Goal: Leave review/rating

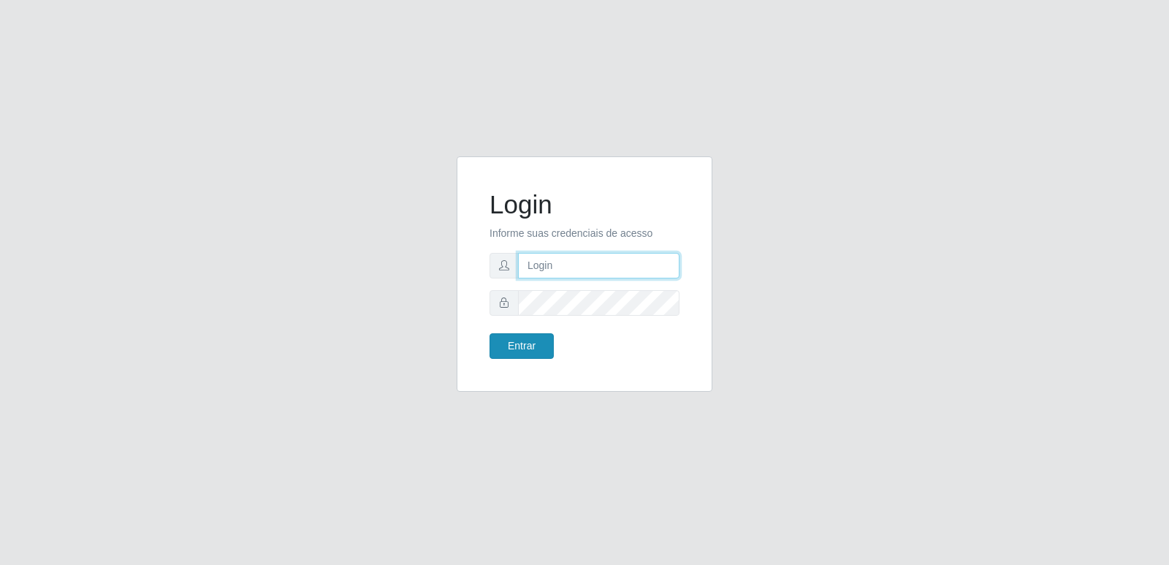
type input "[PERSON_NAME][EMAIL_ADDRESS][DOMAIN_NAME]"
click at [536, 346] on button "Entrar" at bounding box center [522, 346] width 64 height 26
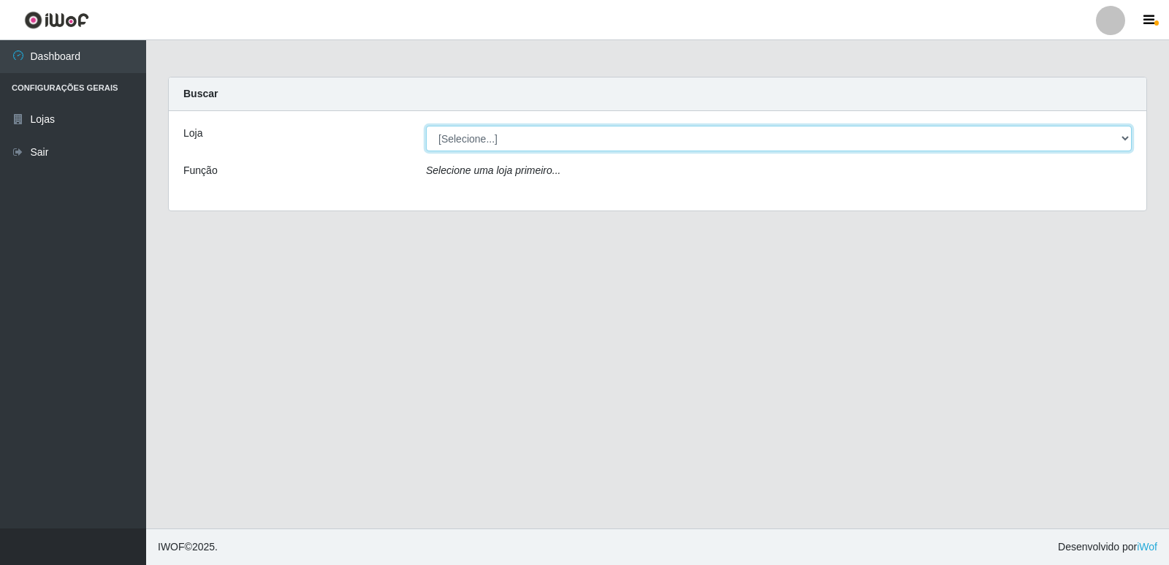
click at [477, 143] on select "[Selecione...] Hiper Queiroz - [GEOGRAPHIC_DATA] [GEOGRAPHIC_DATA] [GEOGRAPHIC_…" at bounding box center [779, 139] width 706 height 26
select select "516"
click at [426, 126] on select "[Selecione...] Hiper Queiroz - [GEOGRAPHIC_DATA] [GEOGRAPHIC_DATA] [GEOGRAPHIC_…" at bounding box center [779, 139] width 706 height 26
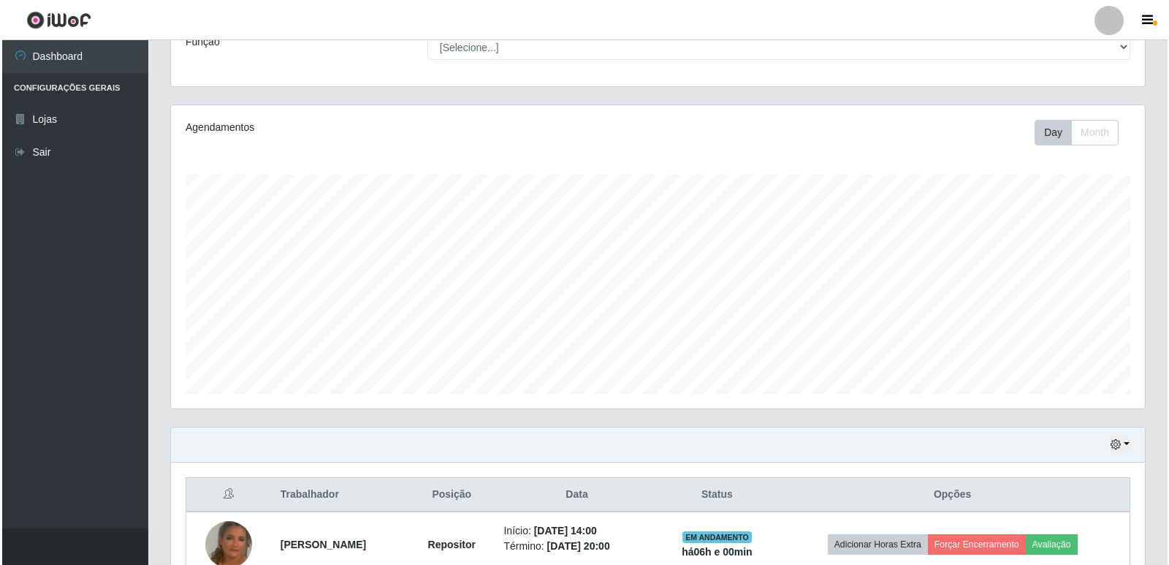
scroll to position [210, 0]
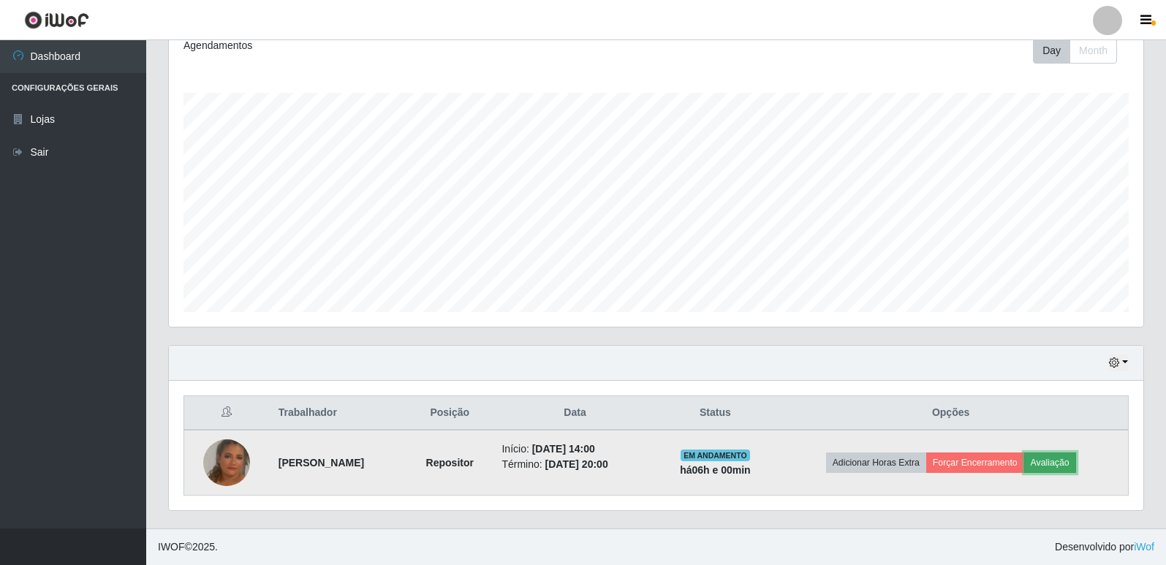
click at [1076, 471] on button "Avaliação" at bounding box center [1050, 462] width 52 height 20
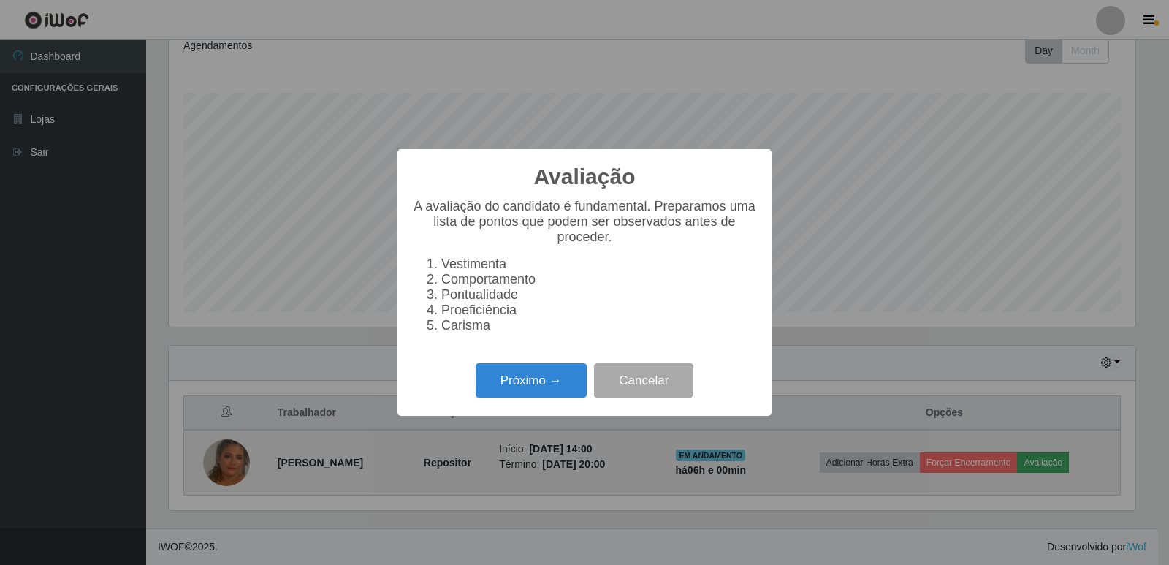
scroll to position [303, 967]
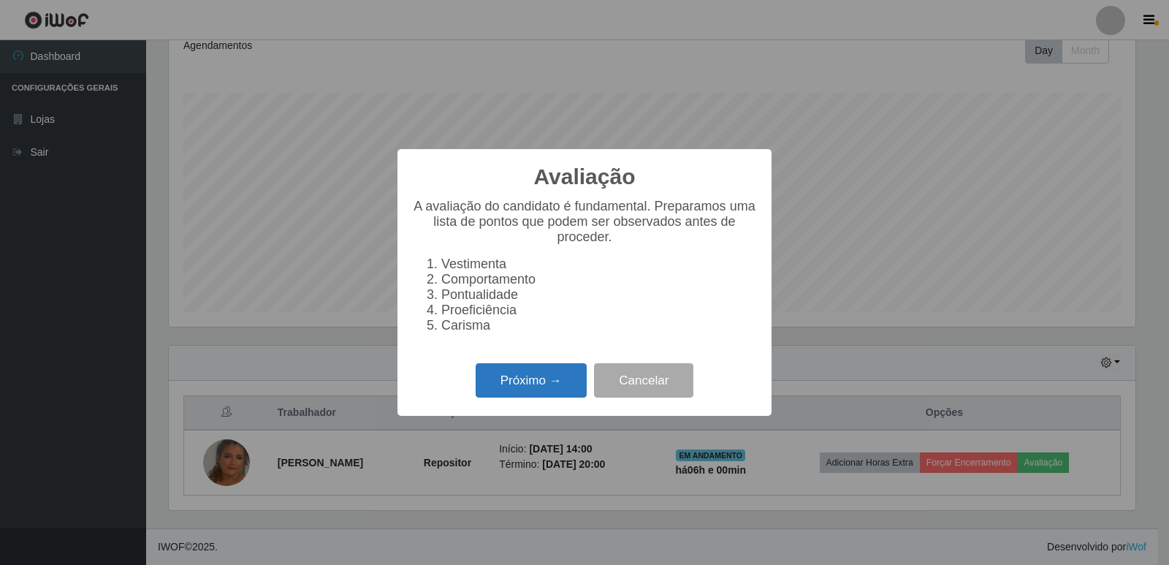
click at [567, 386] on button "Próximo →" at bounding box center [531, 380] width 111 height 34
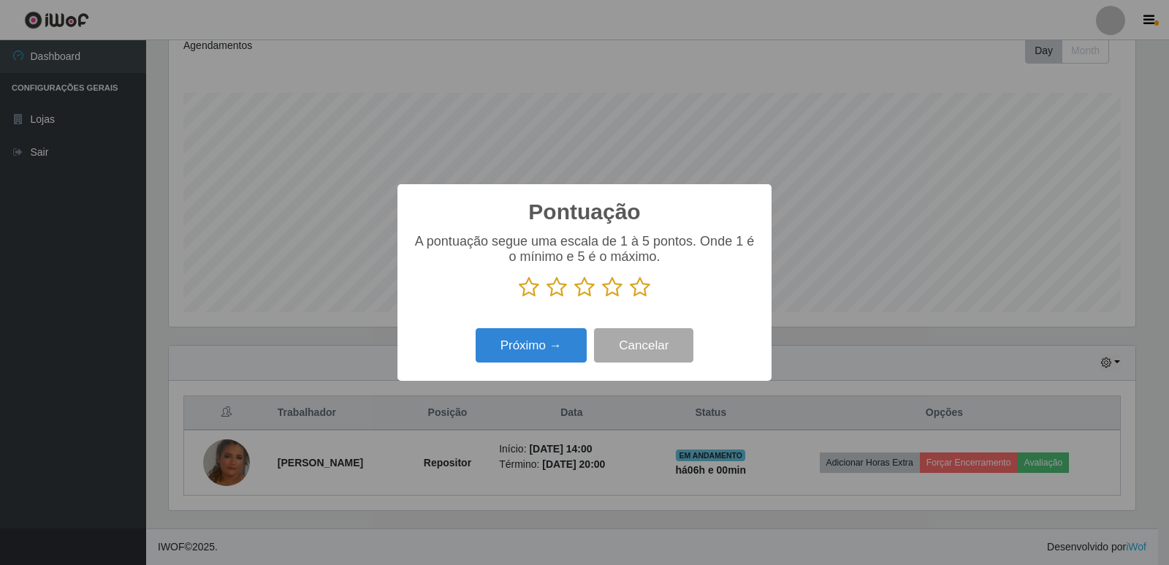
scroll to position [730523, 729860]
click at [645, 289] on icon at bounding box center [640, 287] width 20 height 22
click at [630, 298] on input "radio" at bounding box center [630, 298] width 0 height 0
click at [501, 355] on button "Próximo →" at bounding box center [531, 345] width 111 height 34
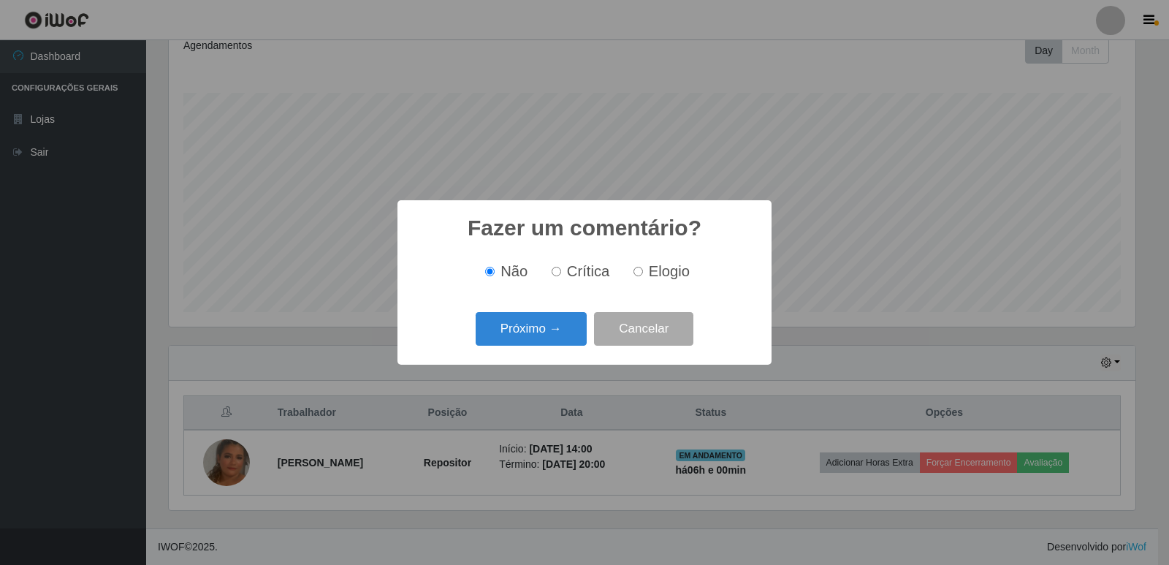
drag, startPoint x: 631, startPoint y: 271, endPoint x: 639, endPoint y: 275, distance: 8.2
click at [635, 271] on label "Elogio" at bounding box center [659, 271] width 62 height 17
click at [635, 271] on input "Elogio" at bounding box center [639, 272] width 10 height 10
radio input "true"
click at [574, 327] on button "Próximo →" at bounding box center [531, 329] width 111 height 34
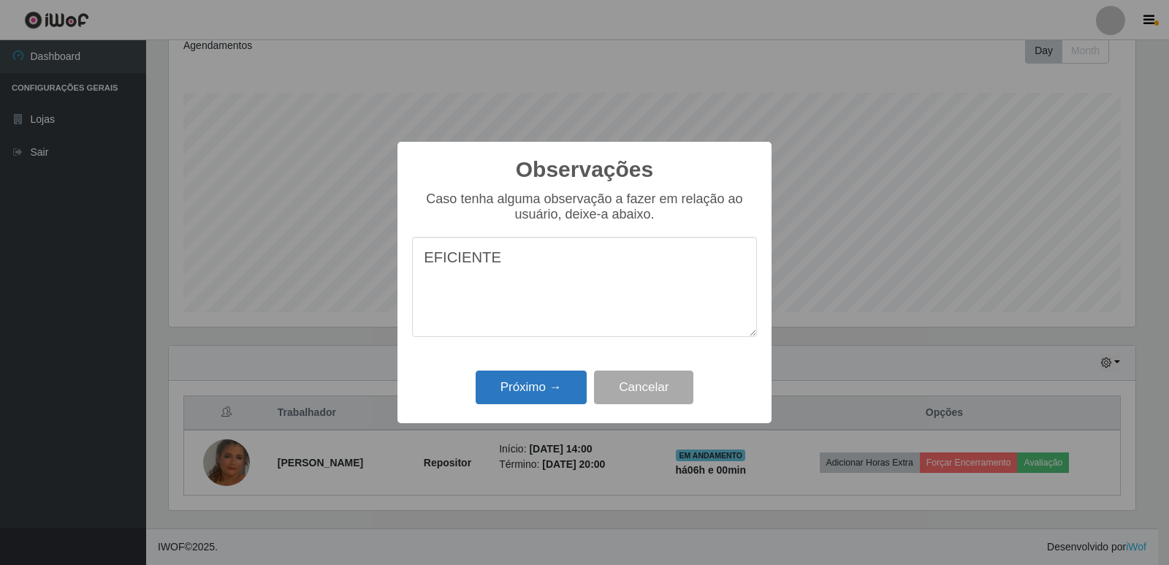
type textarea "EFICIENTE"
click at [536, 377] on button "Próximo →" at bounding box center [531, 388] width 111 height 34
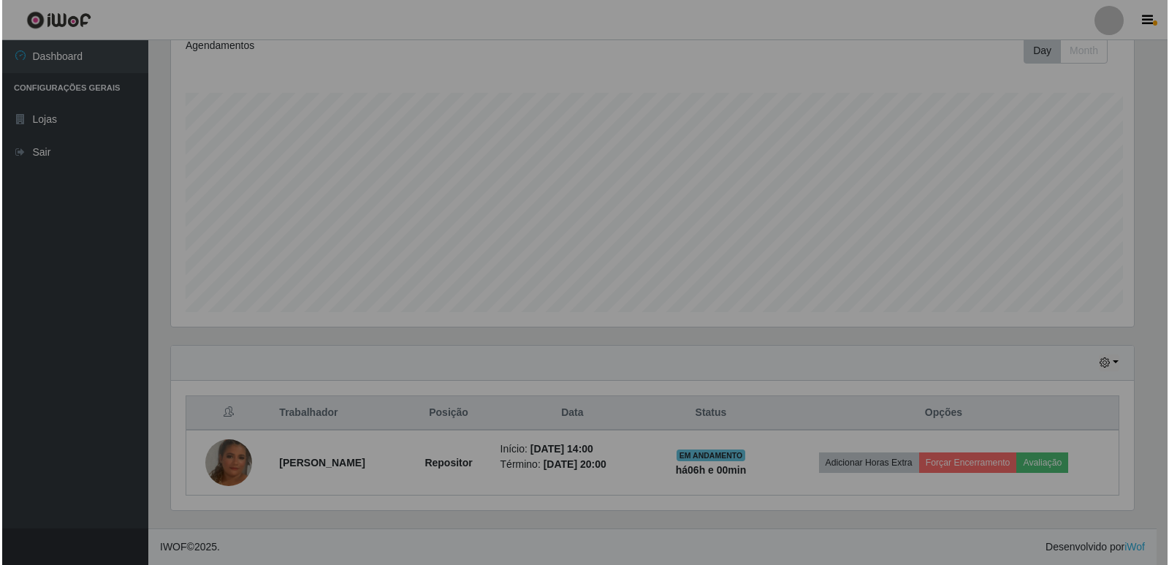
scroll to position [303, 974]
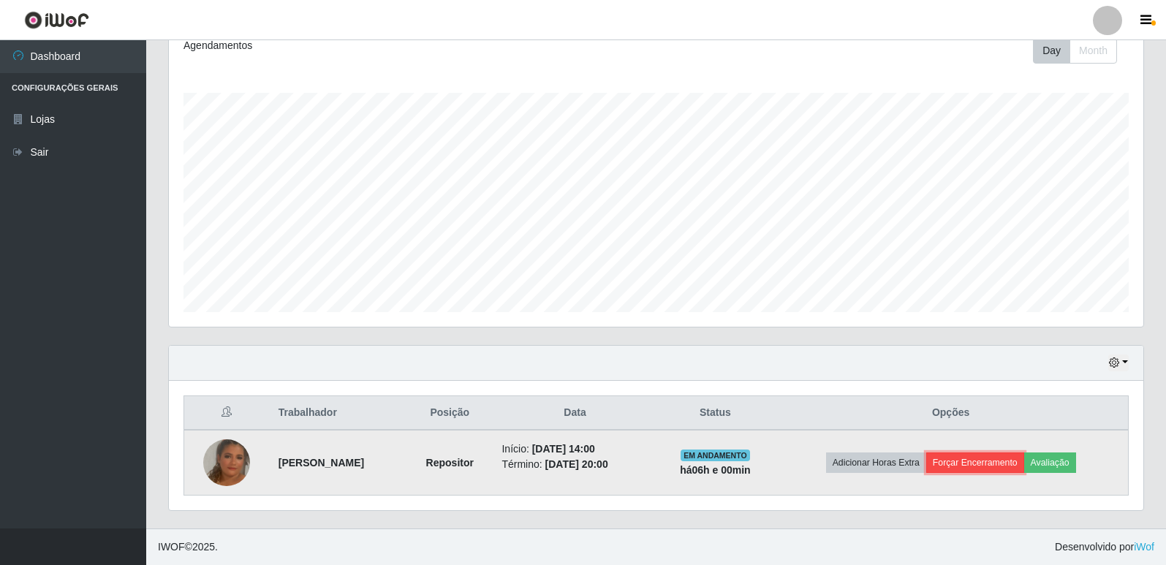
click at [990, 470] on button "Forçar Encerramento" at bounding box center [975, 462] width 98 height 20
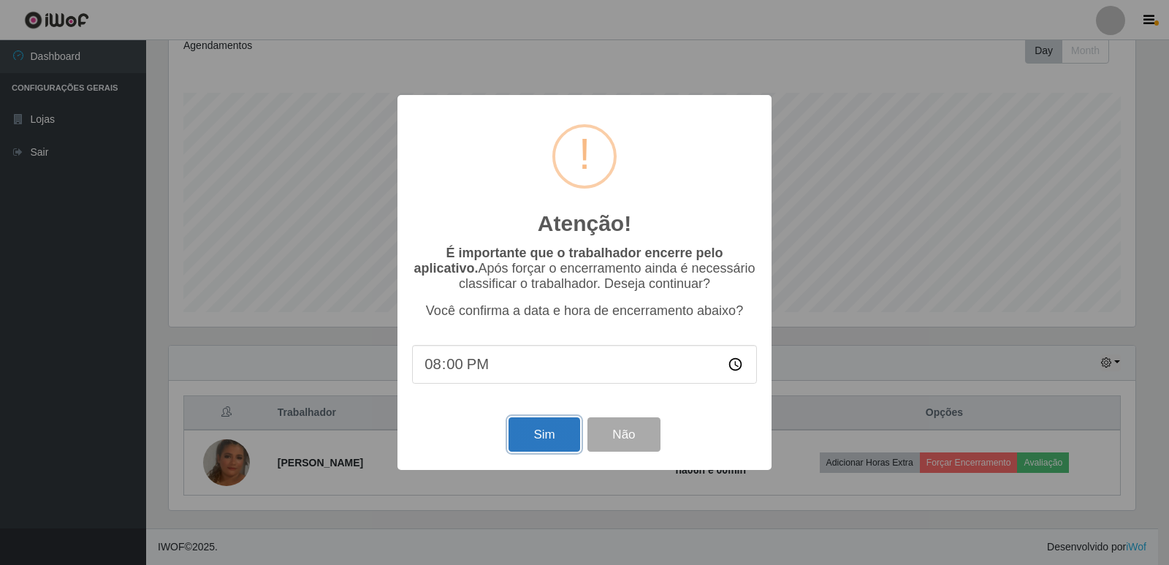
click at [553, 433] on button "Sim" at bounding box center [544, 434] width 71 height 34
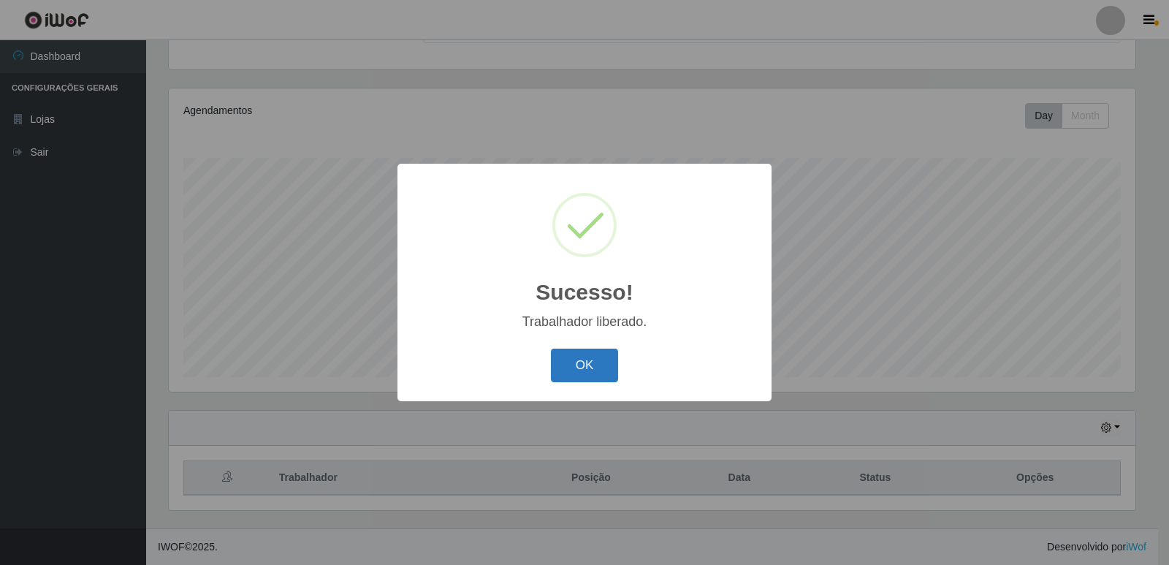
click at [610, 365] on button "OK" at bounding box center [585, 366] width 68 height 34
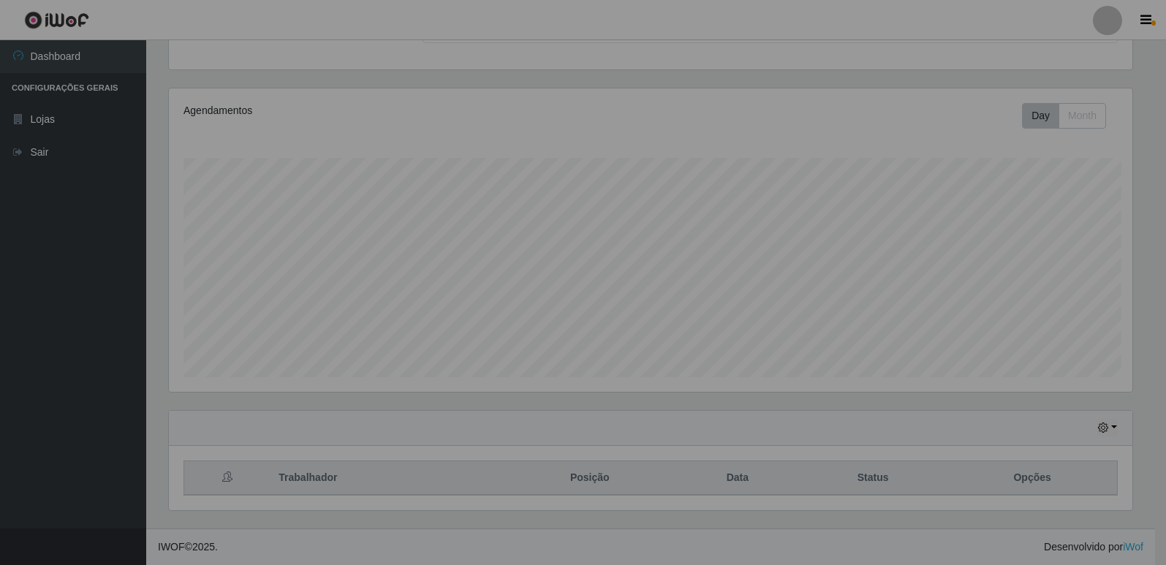
scroll to position [303, 974]
